Goal: Navigation & Orientation: Find specific page/section

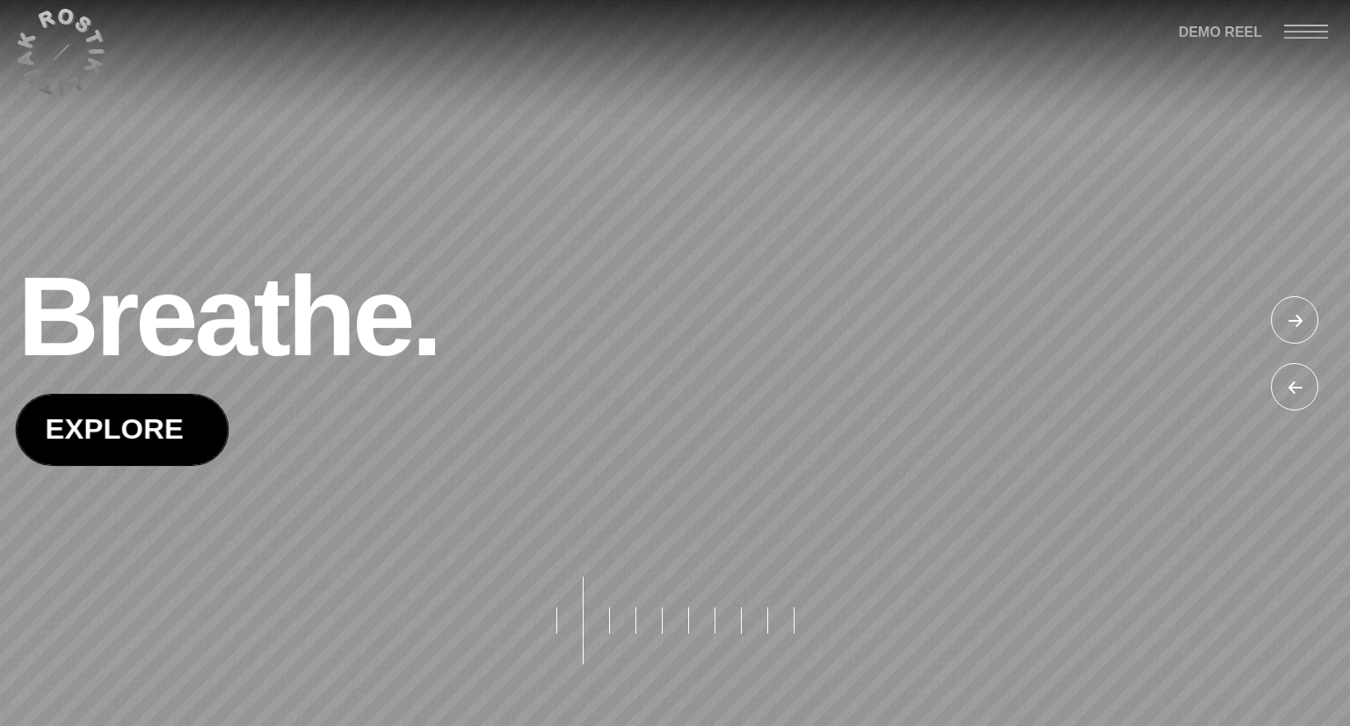
click at [189, 433] on span at bounding box center [122, 429] width 211 height 69
